Goal: Navigation & Orientation: Find specific page/section

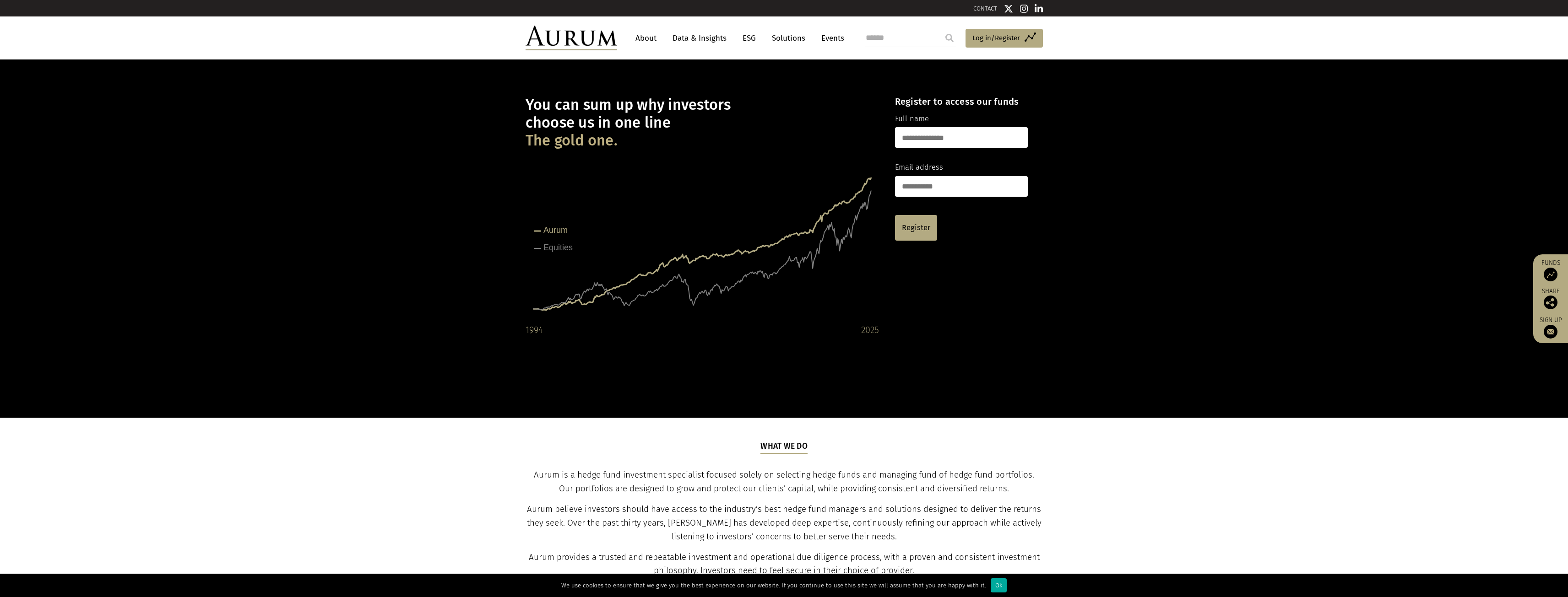
click at [646, 37] on link "About" at bounding box center [646, 39] width 30 height 17
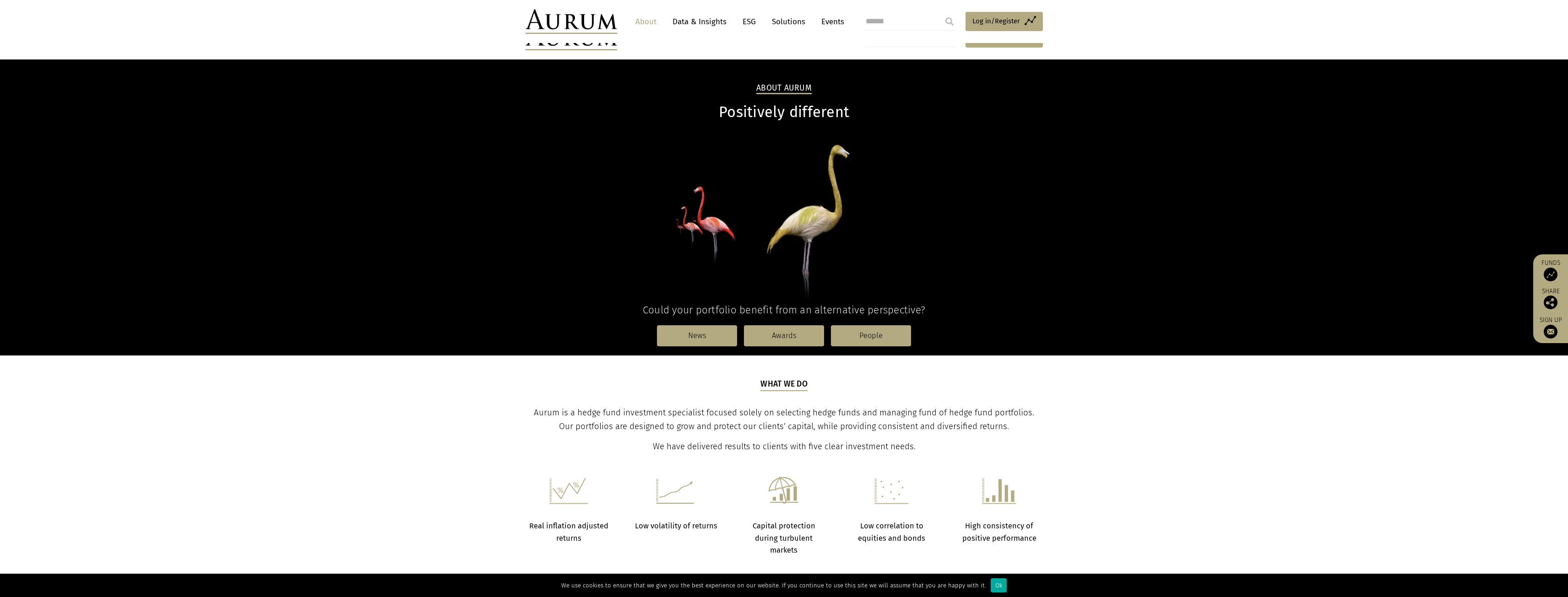
scroll to position [91, 0]
